Goal: Find specific page/section: Find specific page/section

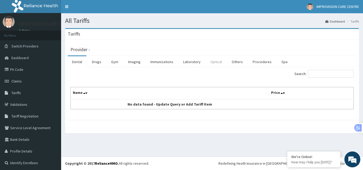
click at [218, 62] on link "Optical" at bounding box center [216, 61] width 20 height 11
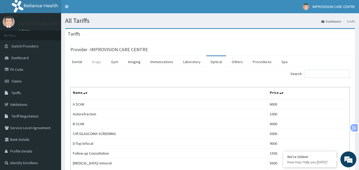
click at [95, 62] on link "Drugs" at bounding box center [97, 61] width 18 height 11
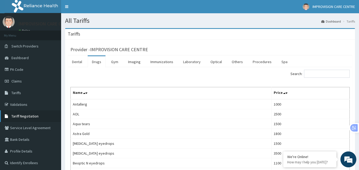
click at [25, 115] on span "Tariff Negotiation" at bounding box center [24, 116] width 27 height 5
